Goal: Navigation & Orientation: Find specific page/section

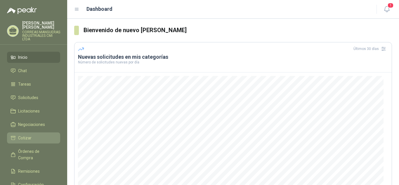
click at [23, 136] on span "Cotizar" at bounding box center [24, 138] width 13 height 6
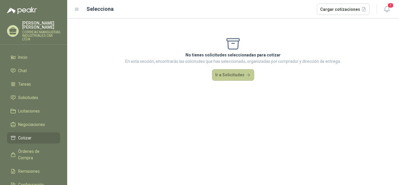
click at [240, 74] on button "Ir a Solicitudes" at bounding box center [233, 75] width 42 height 12
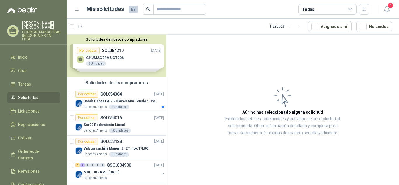
click at [117, 63] on div "Solicitudes de nuevos compradores Por cotizar SOL054210 [DATE] CHUMACERA UCT206…" at bounding box center [116, 56] width 99 height 42
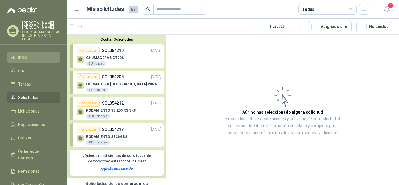
click at [24, 58] on span "Inicio" at bounding box center [22, 57] width 9 height 6
